Goal: Task Accomplishment & Management: Manage account settings

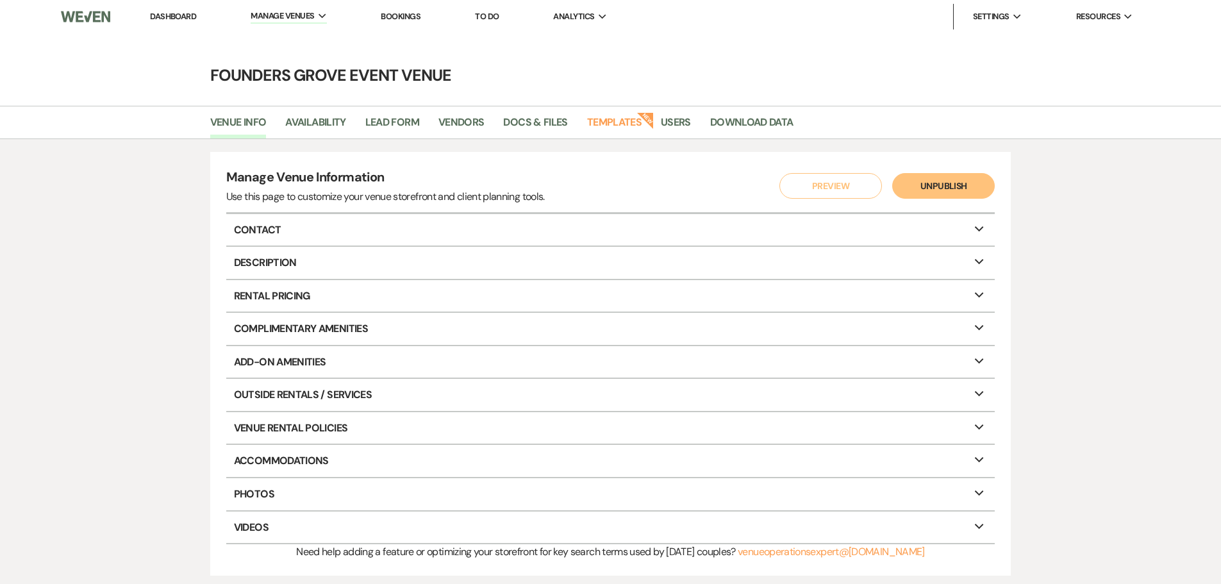
click at [158, 19] on link "Dashboard" at bounding box center [173, 16] width 46 height 11
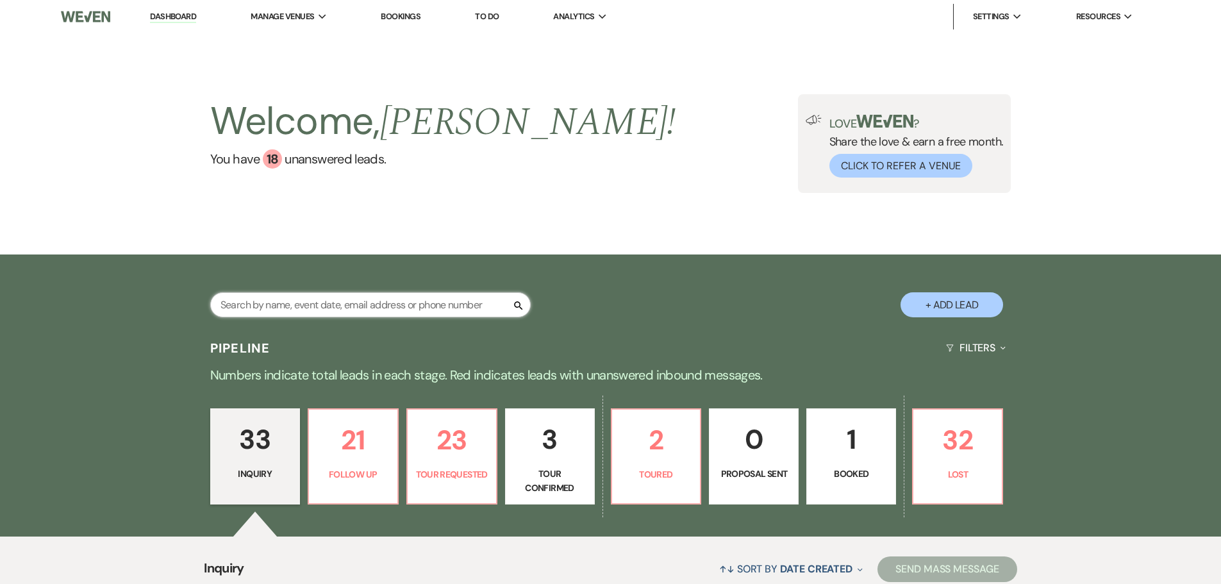
paste input "[PERSON_NAME]"
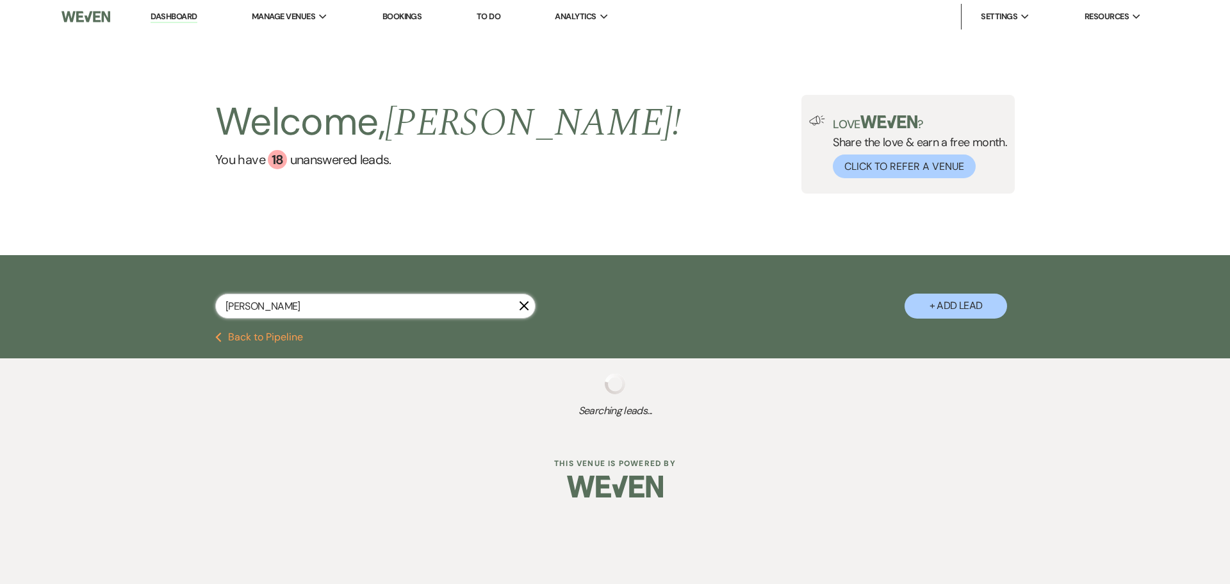
type input "[PERSON_NAME]"
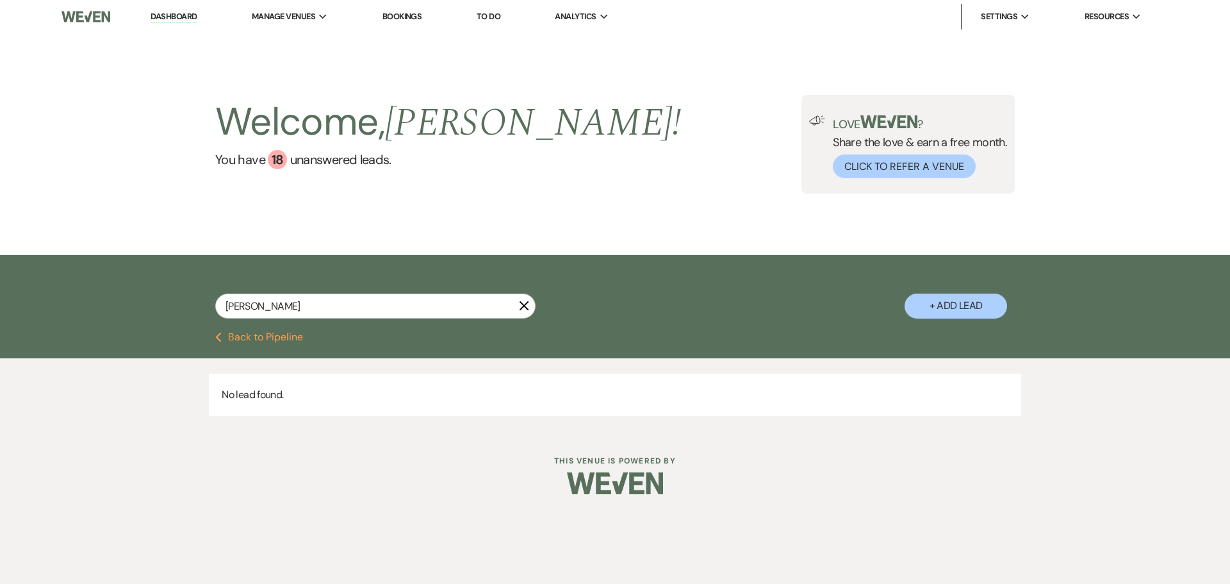
click at [273, 334] on button "Previous Back to Pipeline" at bounding box center [259, 337] width 88 height 10
